Goal: Information Seeking & Learning: Learn about a topic

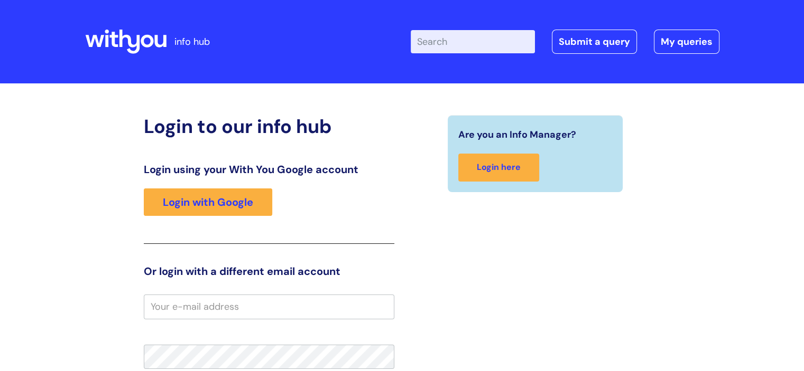
click at [454, 50] on input "Enter your search term here..." at bounding box center [473, 41] width 124 height 23
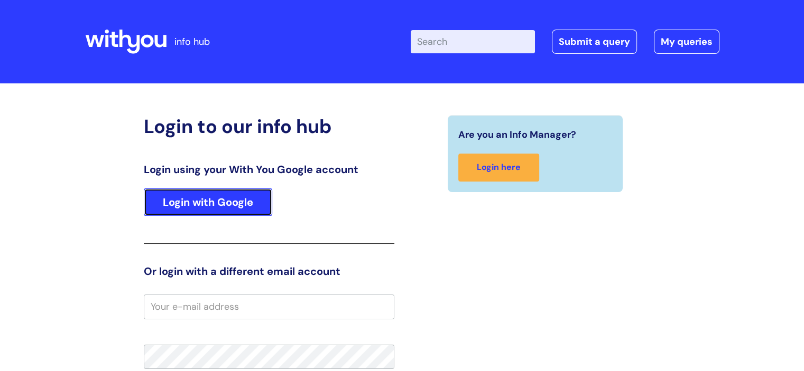
click at [228, 207] on link "Login with Google" at bounding box center [208, 202] width 128 height 27
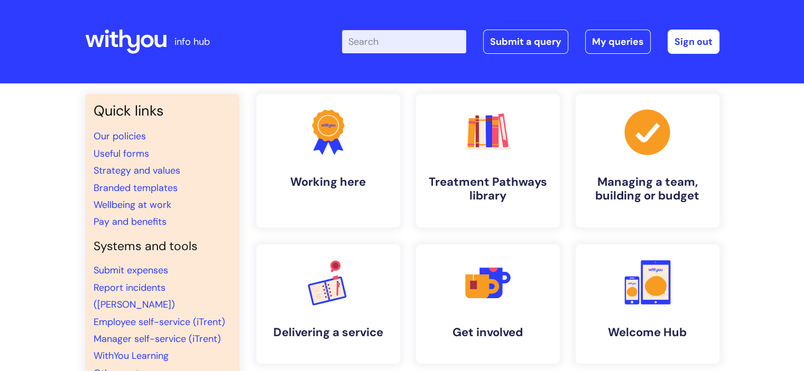
click at [417, 35] on input "Enter your search term here..." at bounding box center [404, 41] width 124 height 23
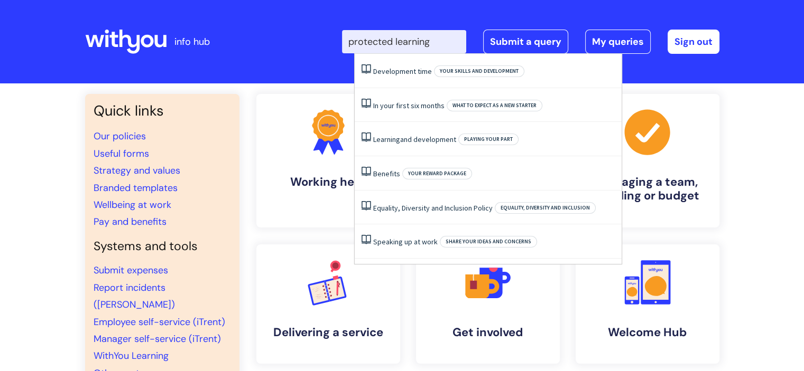
type input "protected learning"
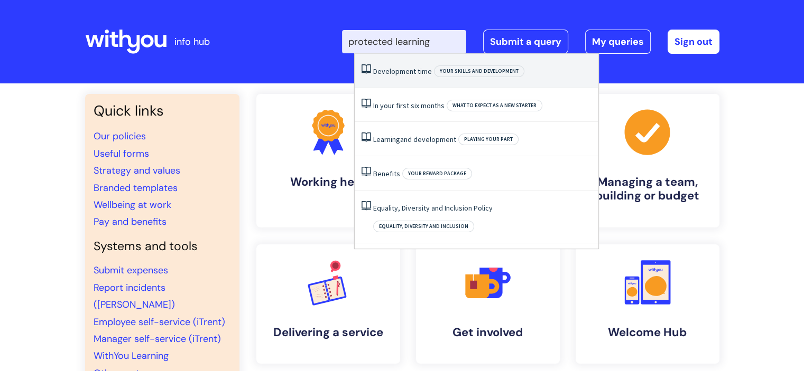
click at [391, 81] on li "Development time Your skills and development" at bounding box center [477, 71] width 244 height 34
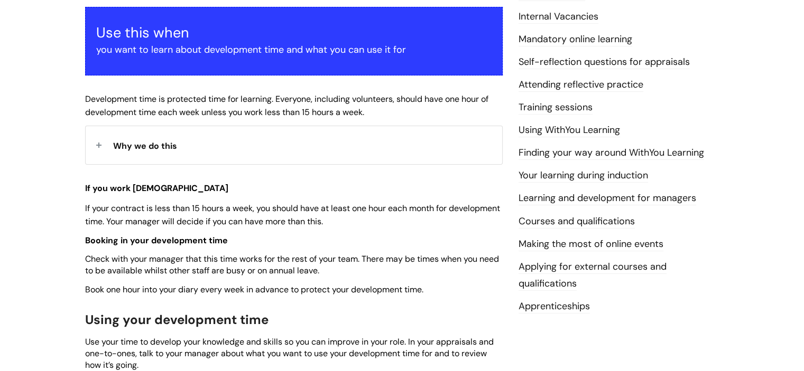
scroll to position [211, 0]
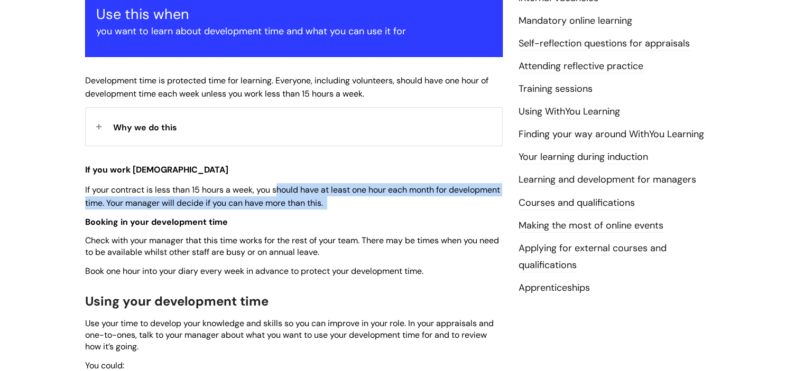
drag, startPoint x: 416, startPoint y: 187, endPoint x: 421, endPoint y: 199, distance: 13.5
click at [421, 199] on p "If your contract is less than 15 hours a week, you should have at least one hou…" at bounding box center [293, 196] width 417 height 26
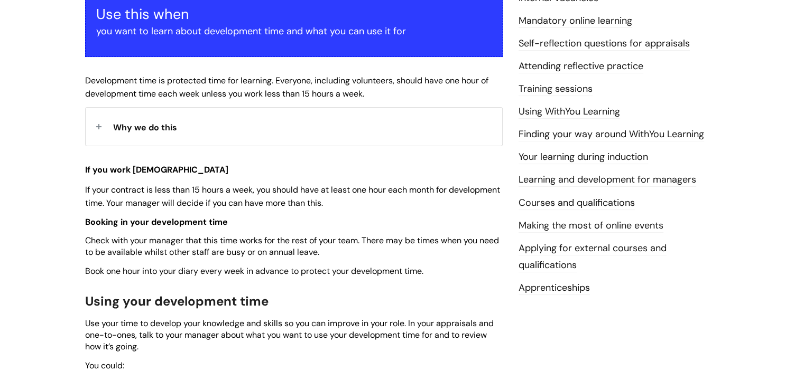
click at [161, 132] on span "Why we do this" at bounding box center [145, 127] width 64 height 11
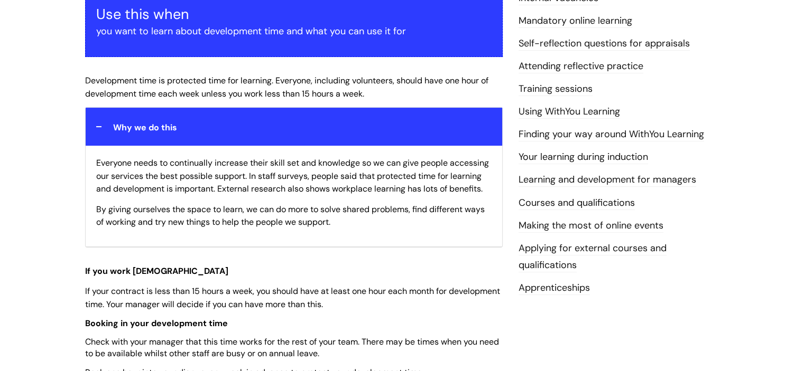
click at [161, 131] on span "Why we do this" at bounding box center [145, 127] width 64 height 11
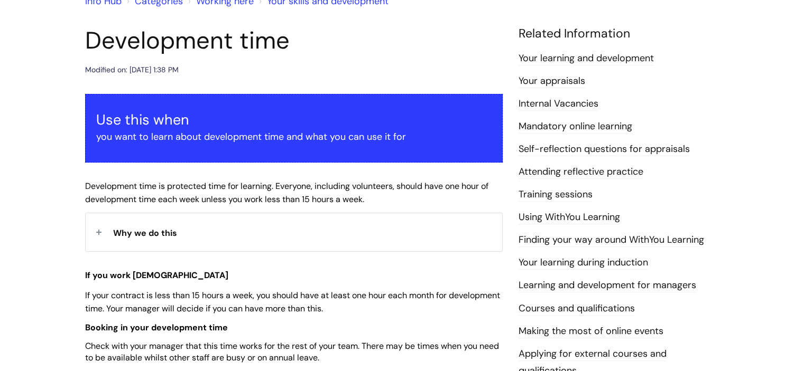
scroll to position [159, 0]
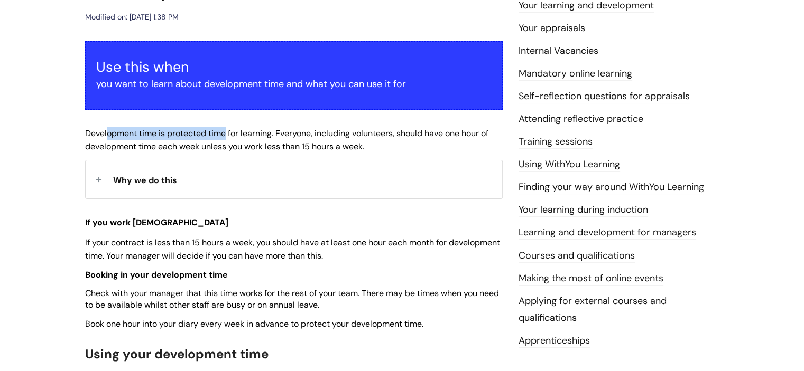
drag, startPoint x: 195, startPoint y: 134, endPoint x: 227, endPoint y: 134, distance: 31.7
click at [227, 134] on span "Development time is protected time for learning. Everyone, including volunteers…" at bounding box center [286, 140] width 403 height 24
click at [116, 135] on span "Development time is protected time for learning. Everyone, including volunteers…" at bounding box center [286, 140] width 403 height 24
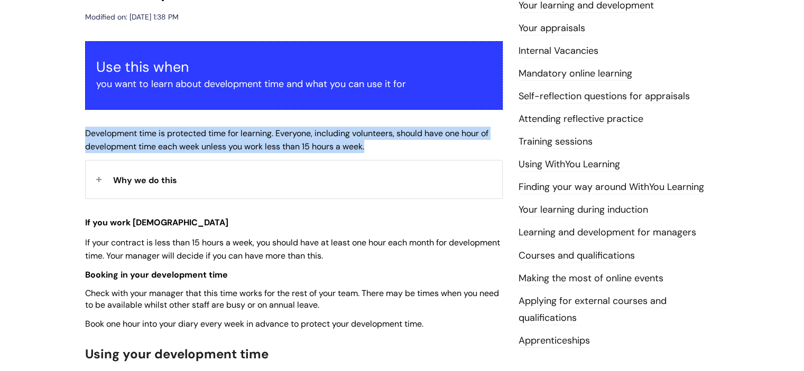
drag, startPoint x: 81, startPoint y: 134, endPoint x: 403, endPoint y: 149, distance: 322.2
copy span "Development time is protected time for learning. Everyone, including volunteers…"
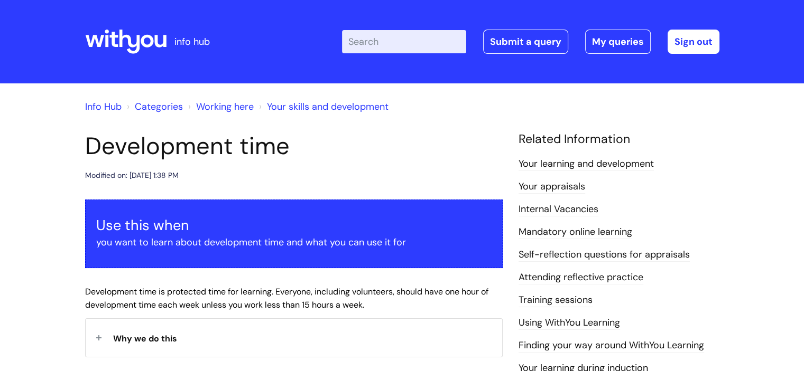
click at [618, 164] on link "Your learning and development" at bounding box center [585, 164] width 135 height 14
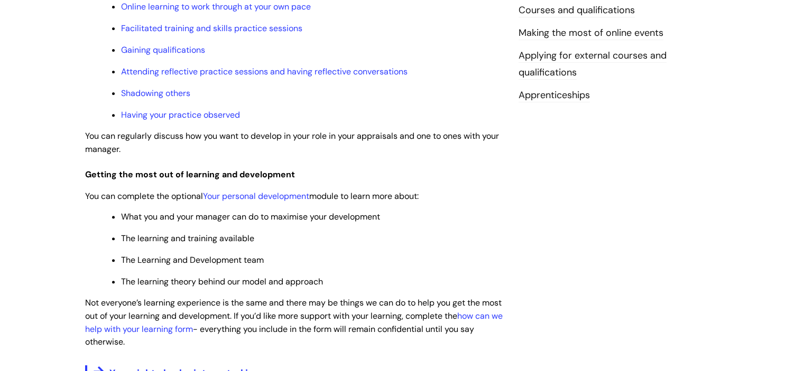
scroll to position [423, 0]
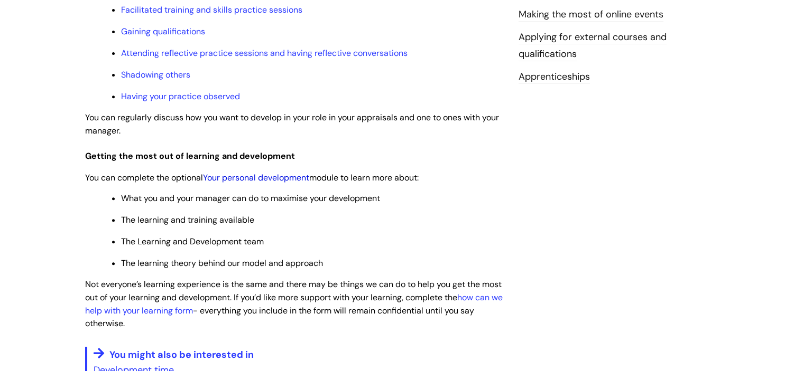
click at [278, 183] on link "Your personal development" at bounding box center [256, 177] width 106 height 11
